Goal: Find contact information: Find contact information

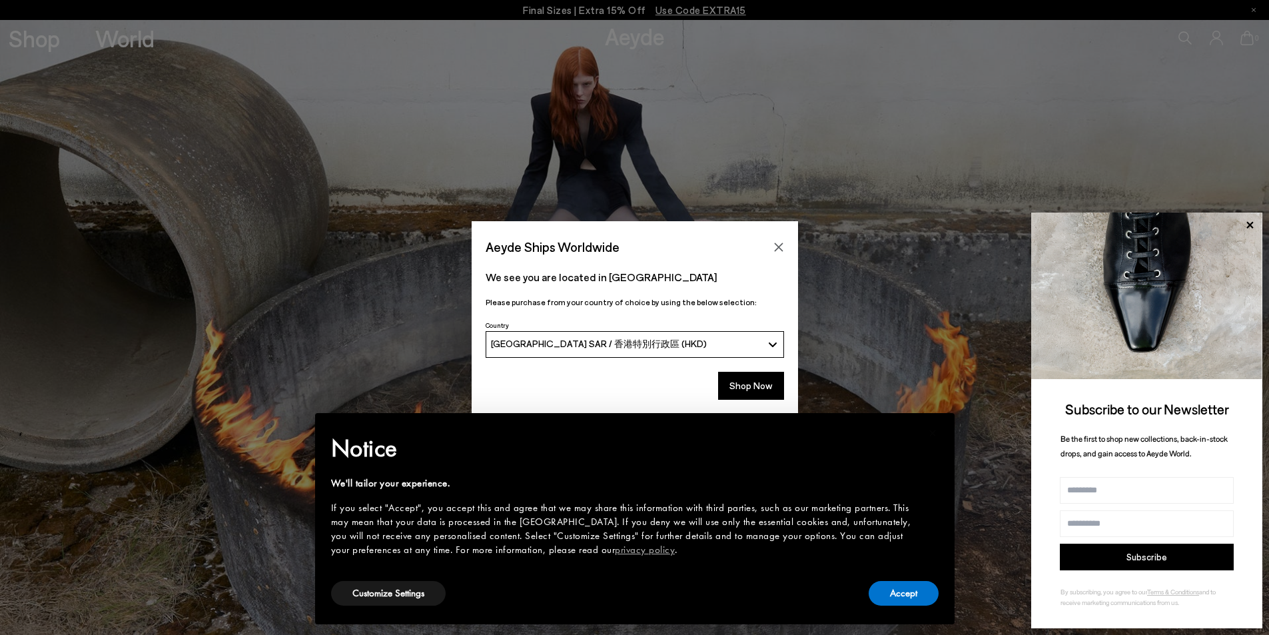
click at [778, 243] on icon "Close" at bounding box center [778, 247] width 11 height 11
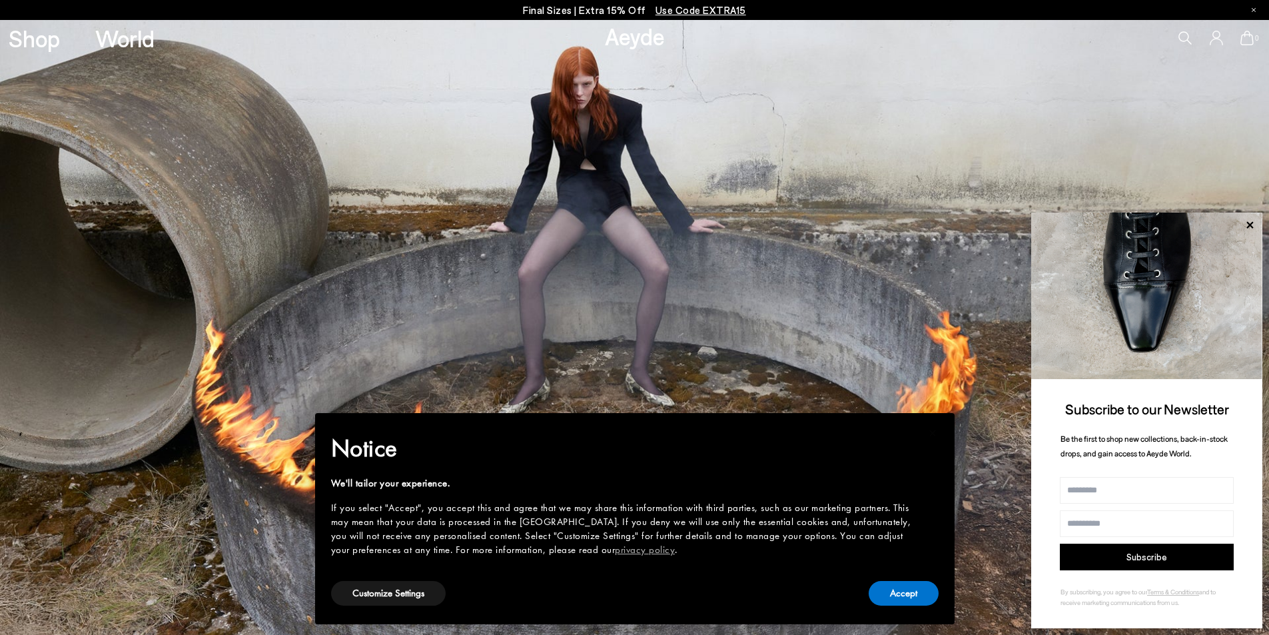
click at [1252, 226] on icon at bounding box center [1249, 224] width 17 height 17
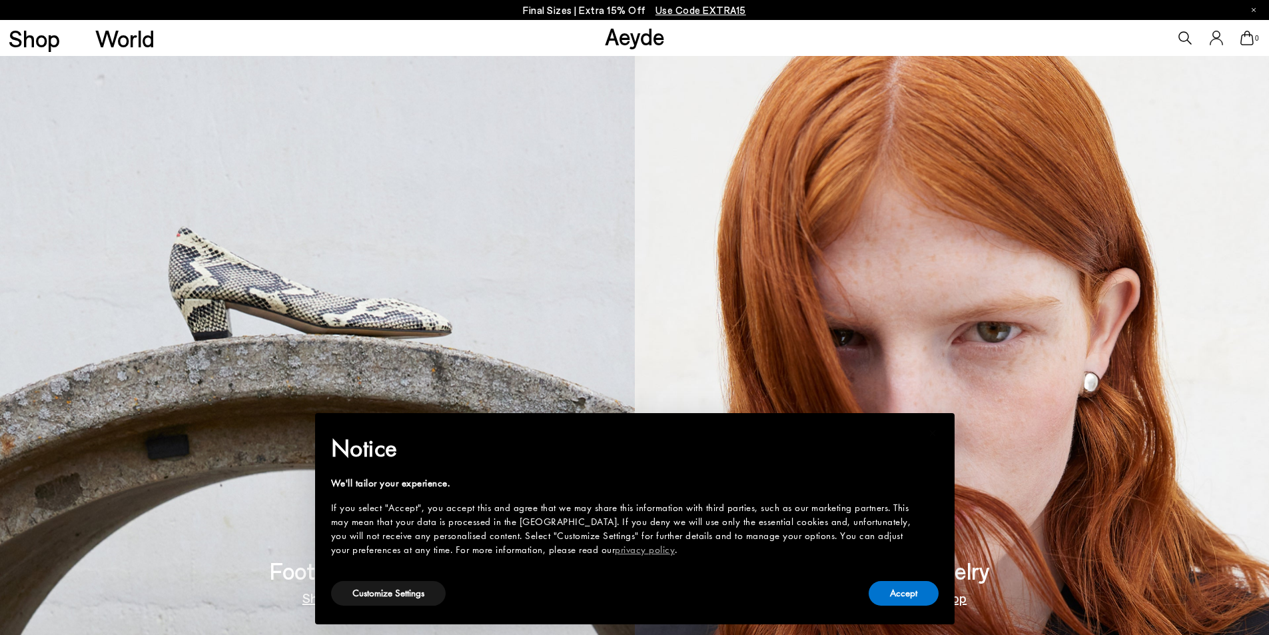
scroll to position [2820, 0]
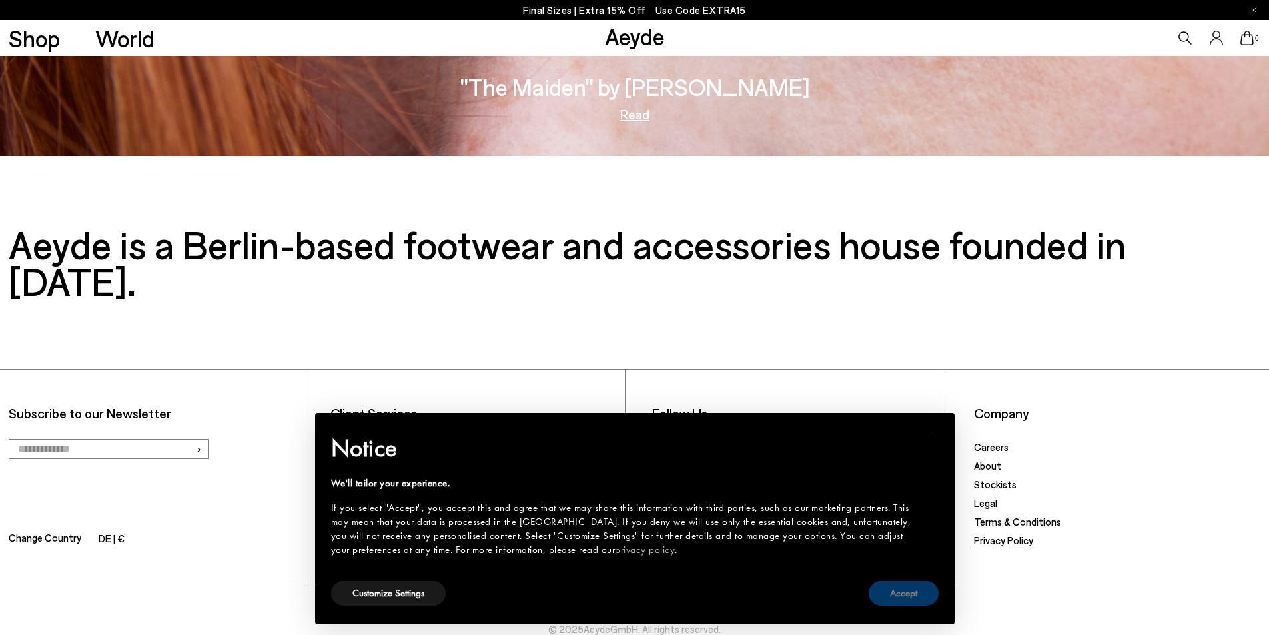
click at [905, 597] on button "Accept" at bounding box center [903, 593] width 70 height 25
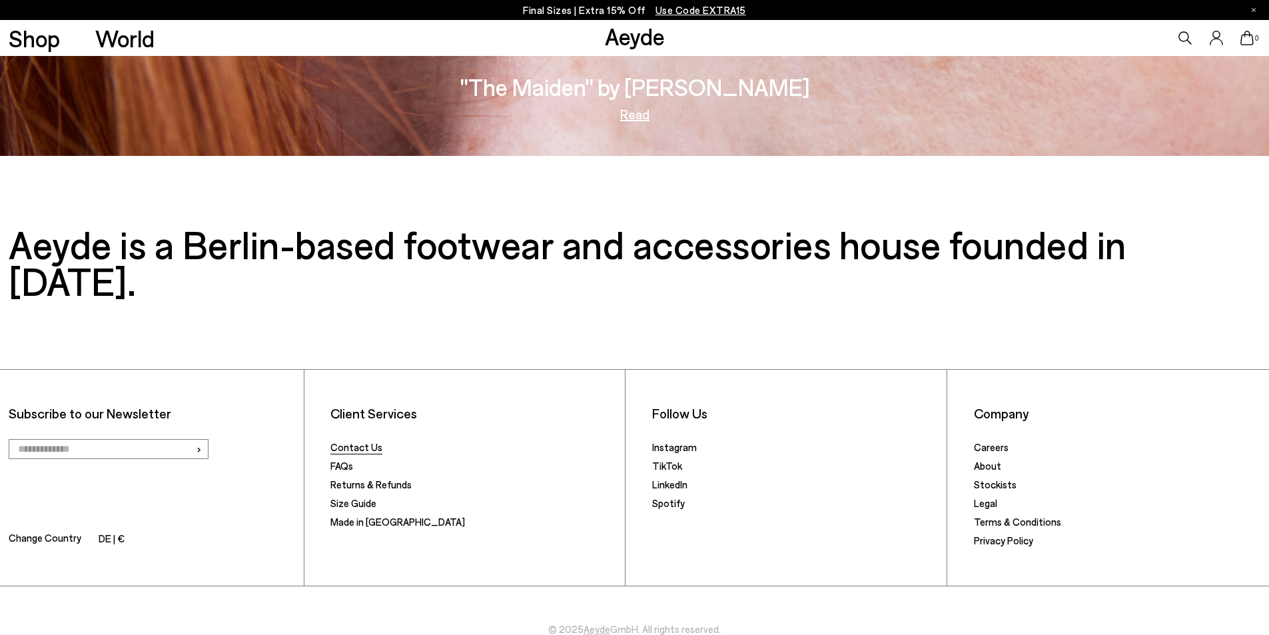
click at [362, 441] on link "Contact Us" at bounding box center [356, 447] width 52 height 12
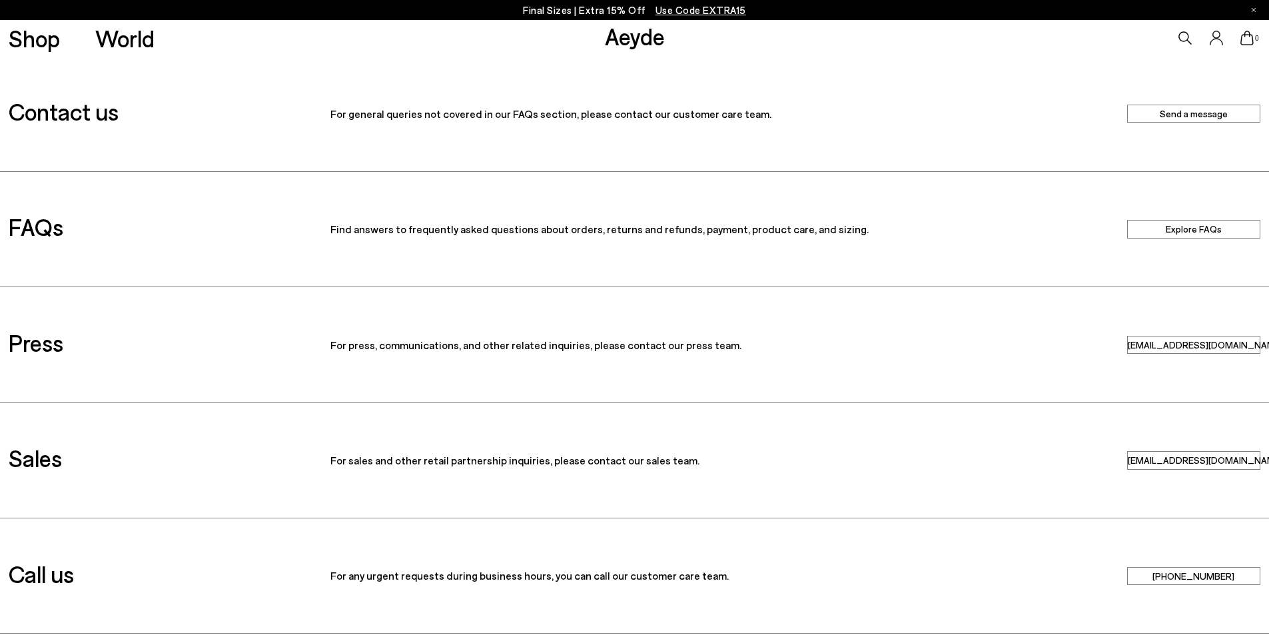
click at [729, 115] on p "For general queries not covered in our FAQs section, please contact our custome…" at bounding box center [634, 114] width 608 height 12
click at [872, 118] on p "For general queries not covered in our FAQs section, please contact our custome…" at bounding box center [634, 114] width 608 height 12
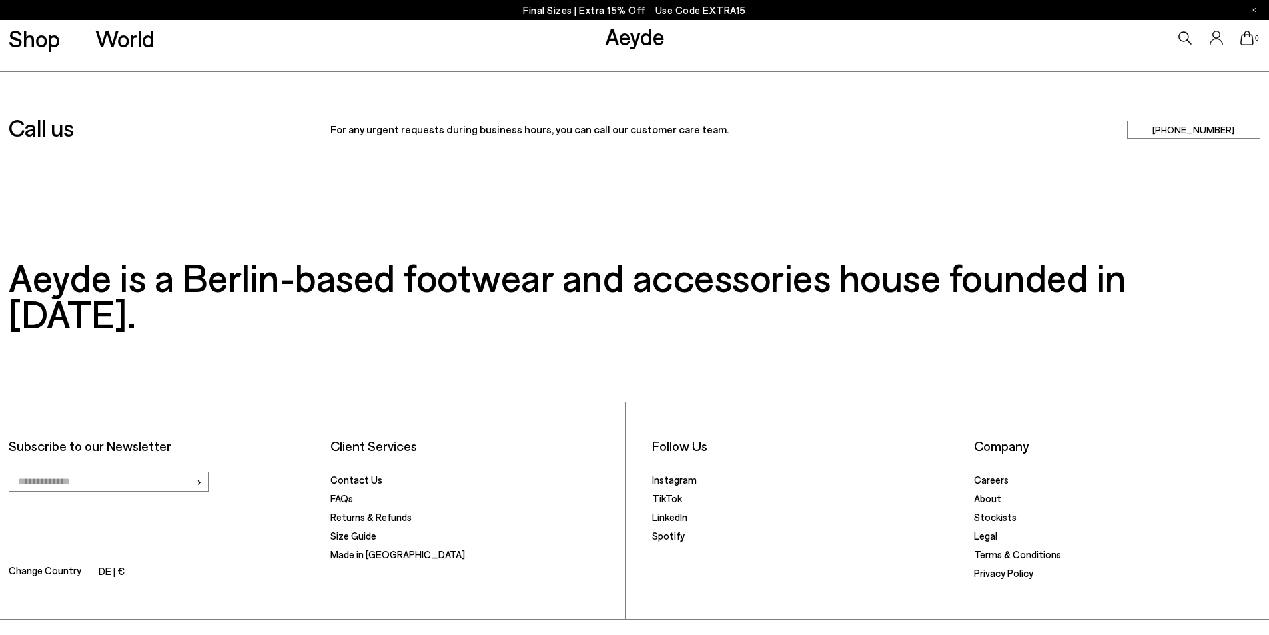
scroll to position [479, 0]
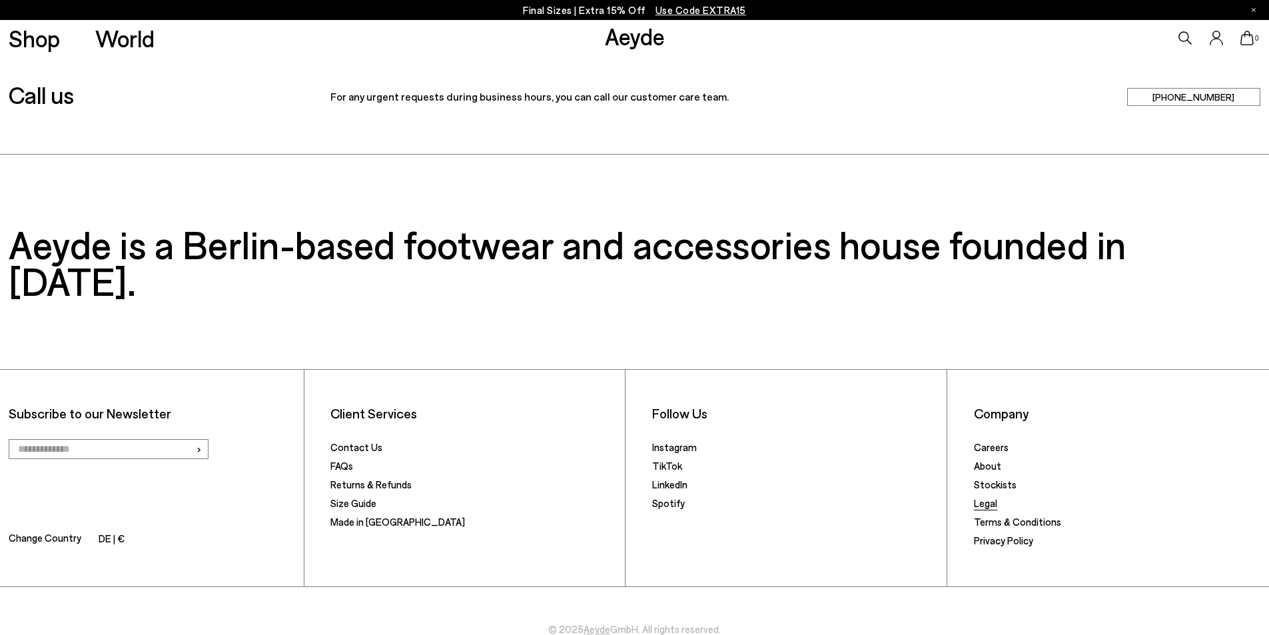
click at [993, 497] on link "Legal" at bounding box center [985, 503] width 23 height 12
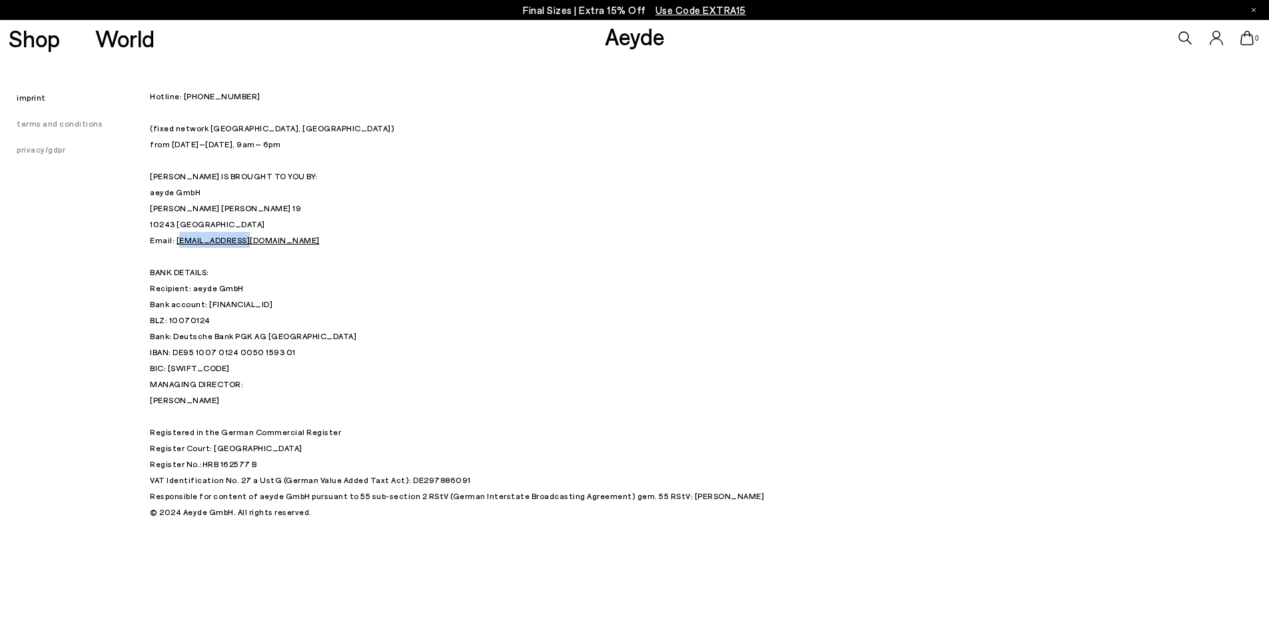
drag, startPoint x: 248, startPoint y: 240, endPoint x: 176, endPoint y: 239, distance: 72.6
click at [176, 239] on p "Hotline: +49 (0) 30 34 655 808 (fixed network Berlin, Germany) from Monday – Fr…" at bounding box center [483, 232] width 666 height 288
copy link "info@aeyde.com"
drag, startPoint x: 0, startPoint y: 339, endPoint x: 10, endPoint y: 335, distance: 10.8
click at [0, 339] on div "imprint terms and conditions privacy/gdpr" at bounding box center [75, 287] width 150 height 463
